Goal: Navigation & Orientation: Find specific page/section

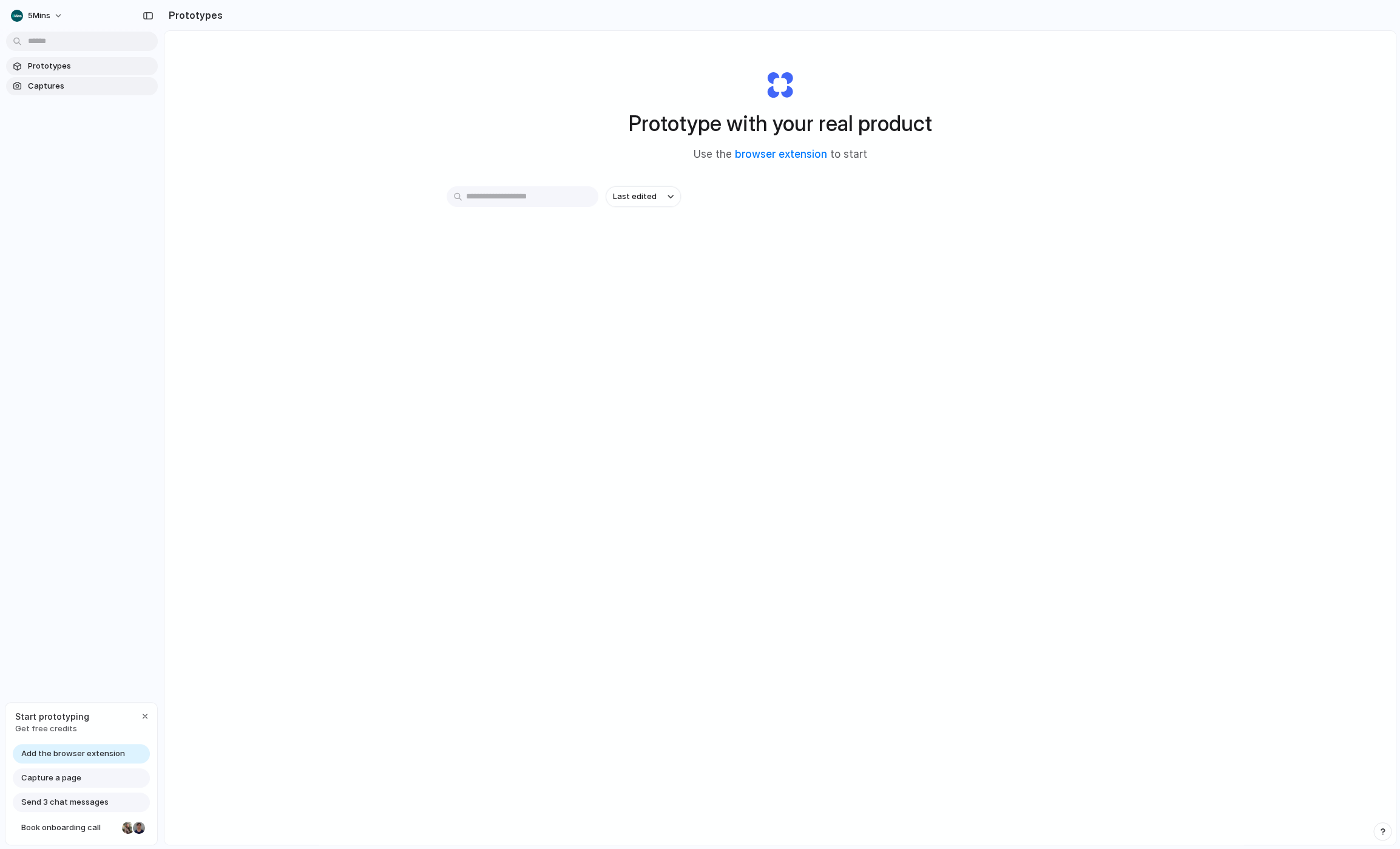
click at [49, 83] on span "Captures" at bounding box center [90, 86] width 125 height 12
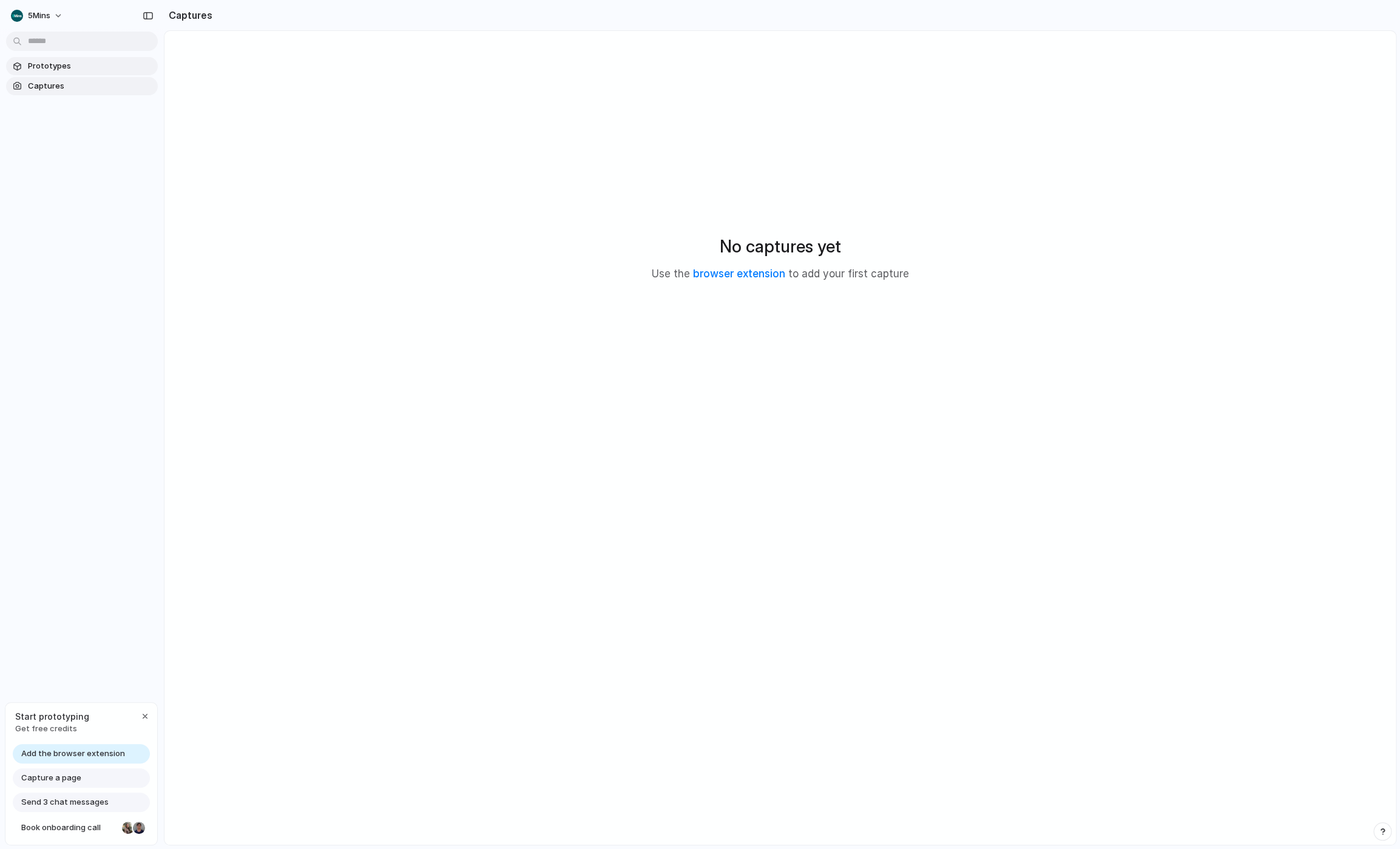
click at [74, 65] on span "Prototypes" at bounding box center [90, 65] width 125 height 12
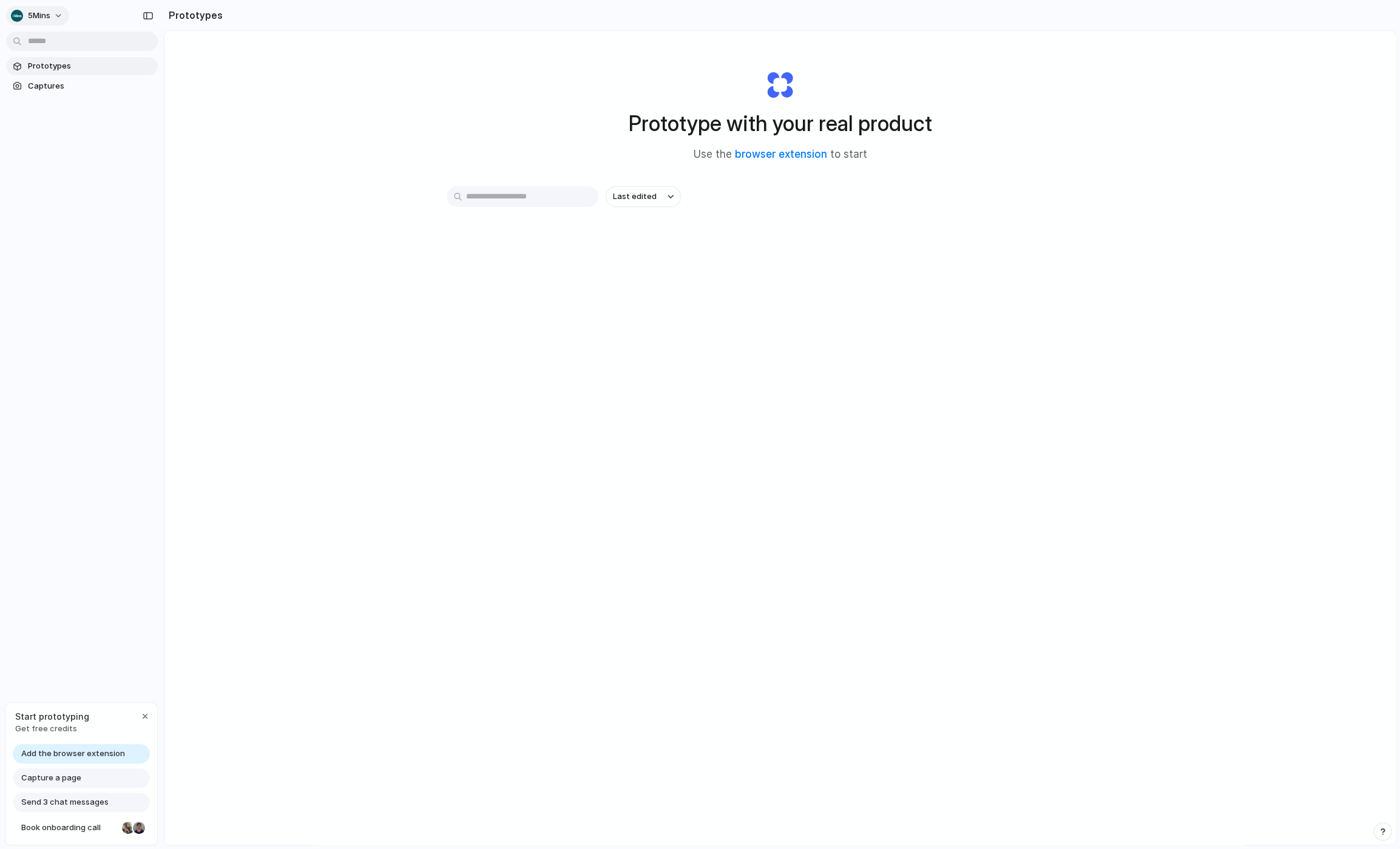
click at [52, 17] on button "5Mins" at bounding box center [38, 16] width 63 height 19
click at [254, 73] on div "Settings Invite members Change theme Sign out" at bounding box center [700, 424] width 1400 height 849
click at [787, 158] on link "browser extension" at bounding box center [781, 154] width 92 height 12
click at [50, 69] on span "Prototypes" at bounding box center [90, 65] width 125 height 12
click at [147, 15] on div "button" at bounding box center [148, 16] width 11 height 8
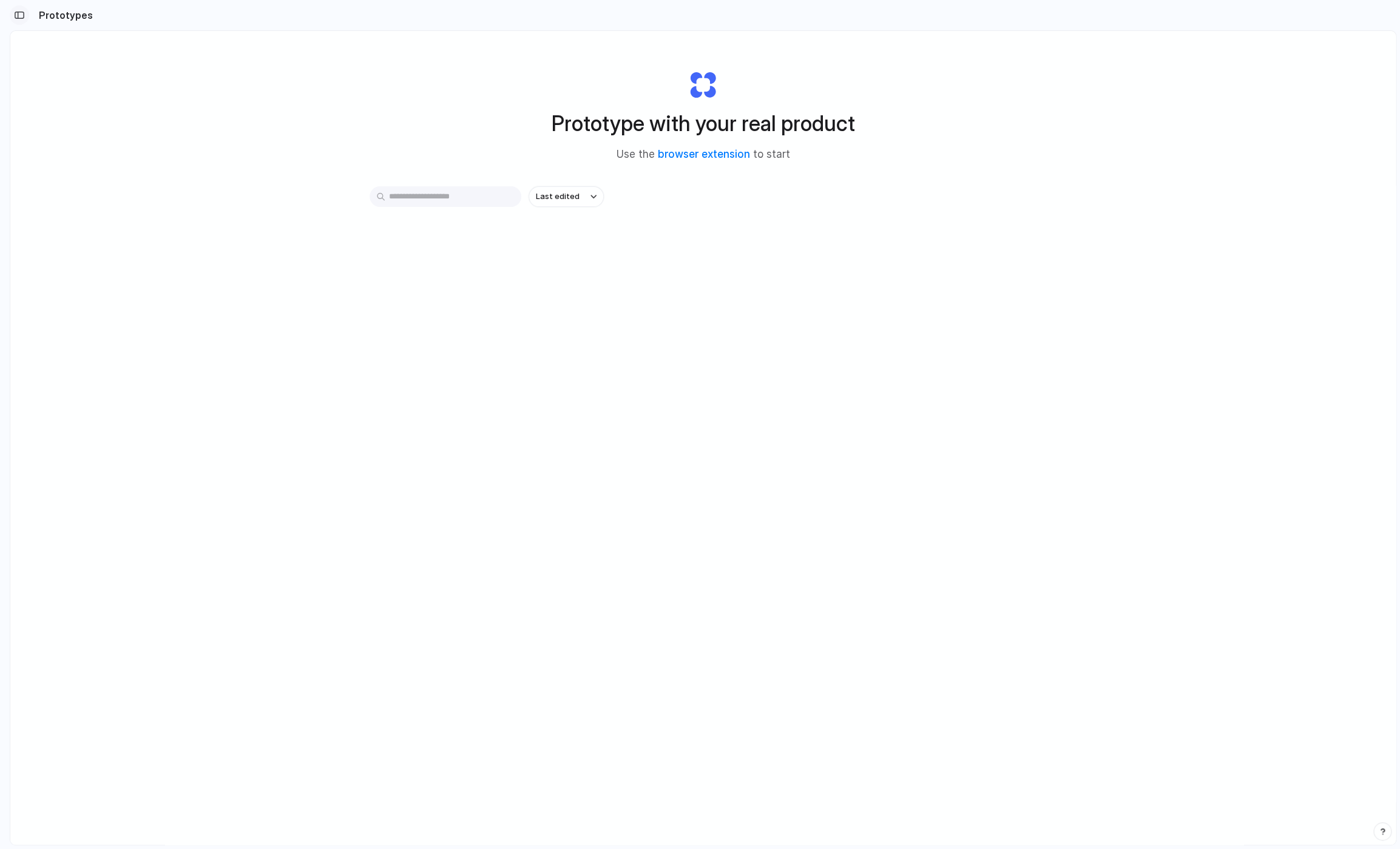
click at [18, 13] on div "button" at bounding box center [19, 15] width 11 height 8
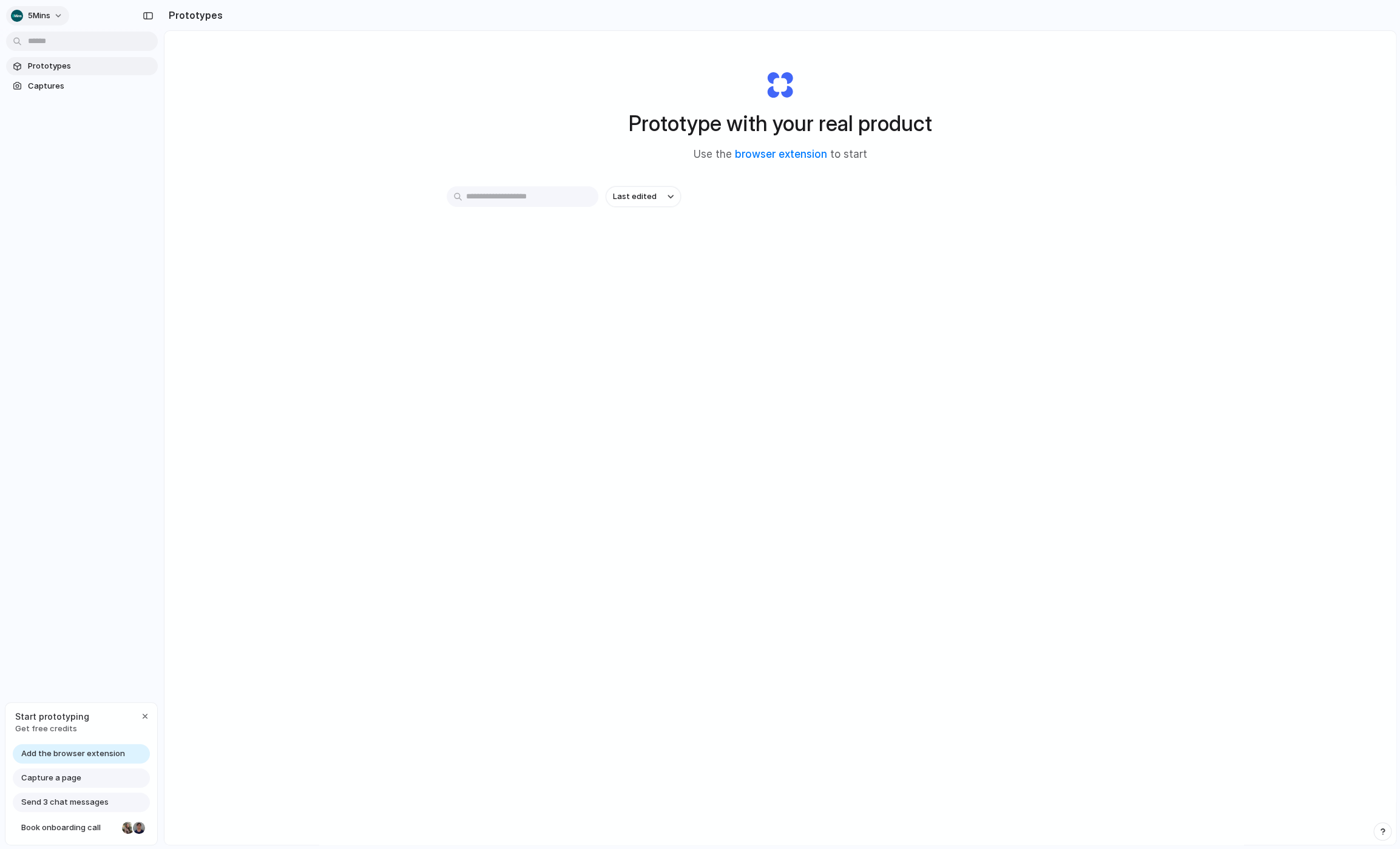
click at [61, 17] on button "5Mins" at bounding box center [38, 16] width 63 height 19
click at [61, 17] on div "Settings Invite members Change theme Sign out" at bounding box center [700, 424] width 1400 height 849
click at [335, 160] on div "Prototype with your real product Use the browser extension to start Last edited" at bounding box center [780, 470] width 1232 height 878
click at [142, 10] on button "button" at bounding box center [148, 16] width 19 height 19
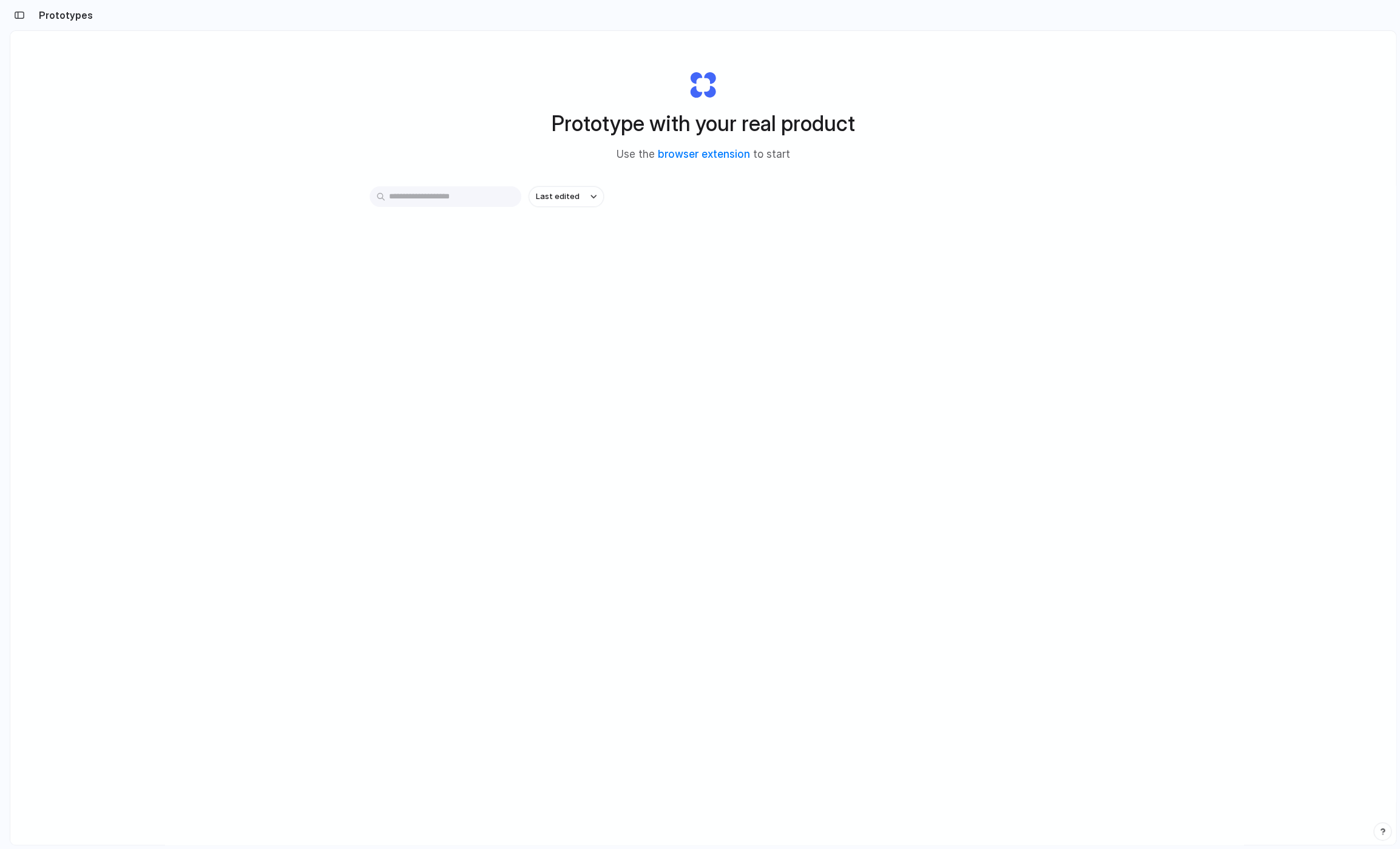
drag, startPoint x: 22, startPoint y: 17, endPoint x: 34, endPoint y: 54, distance: 38.9
click at [22, 17] on div "button" at bounding box center [19, 15] width 11 height 8
